Goal: Transaction & Acquisition: Obtain resource

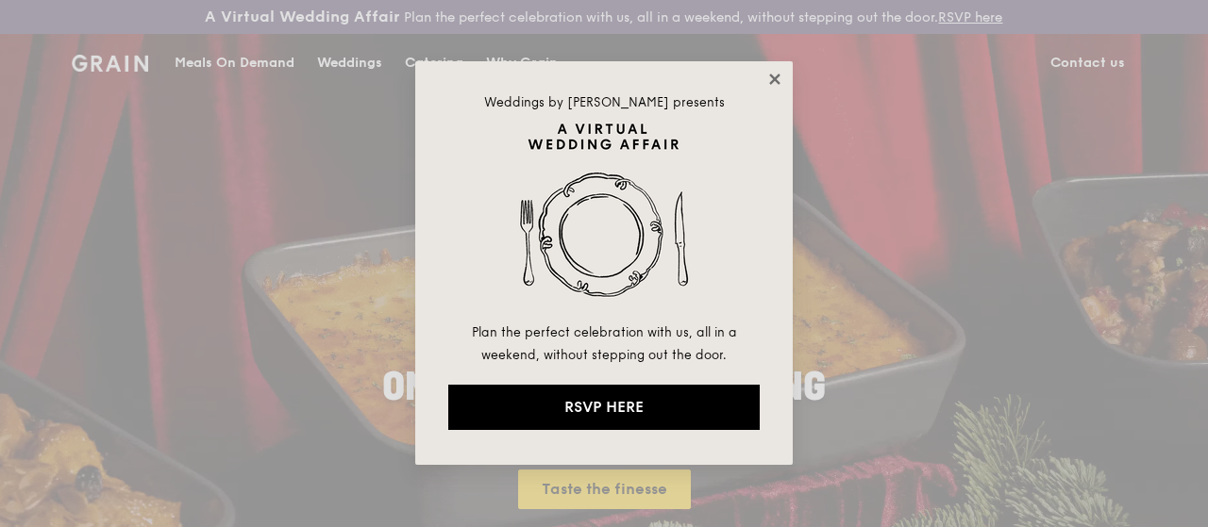
click at [770, 85] on icon at bounding box center [774, 79] width 17 height 17
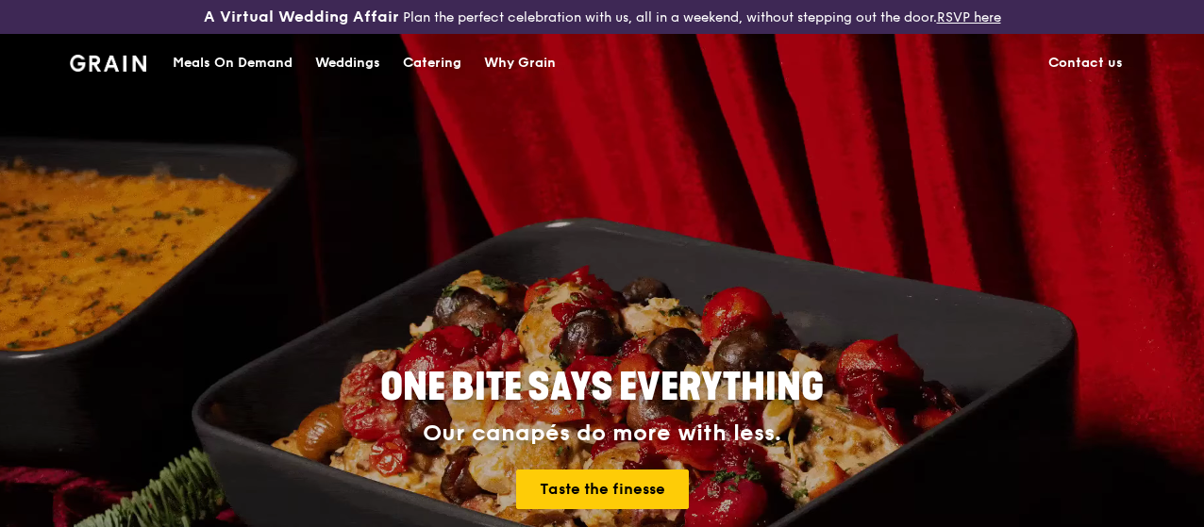
click at [440, 83] on div "Catering" at bounding box center [432, 63] width 58 height 57
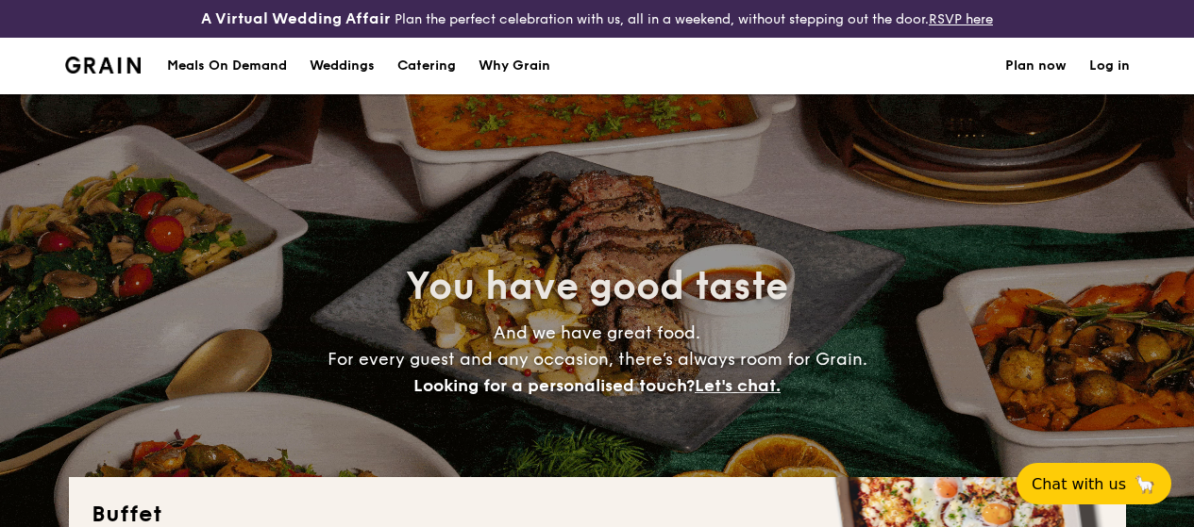
select select
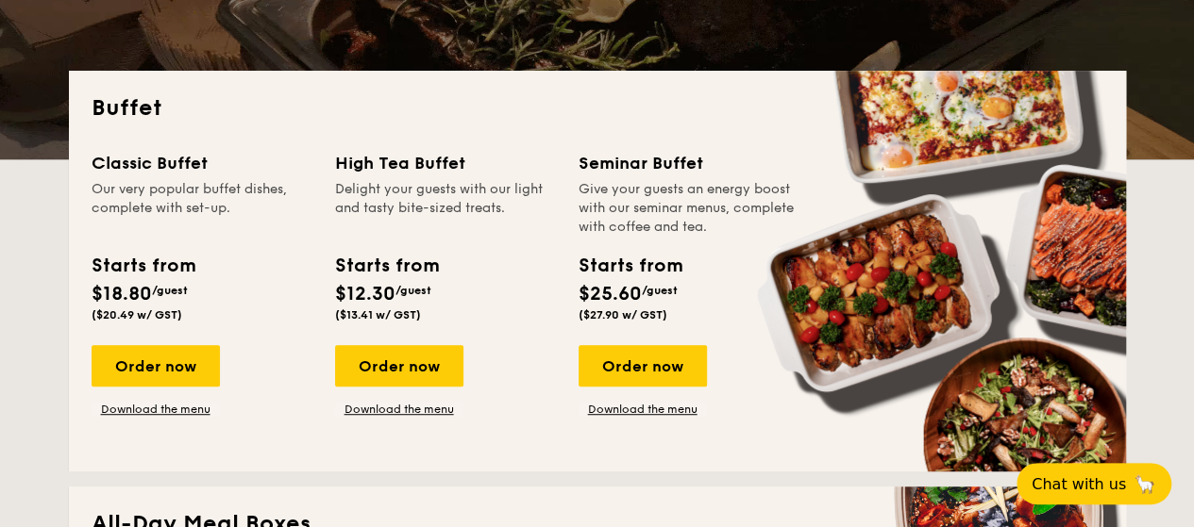
scroll to position [472, 0]
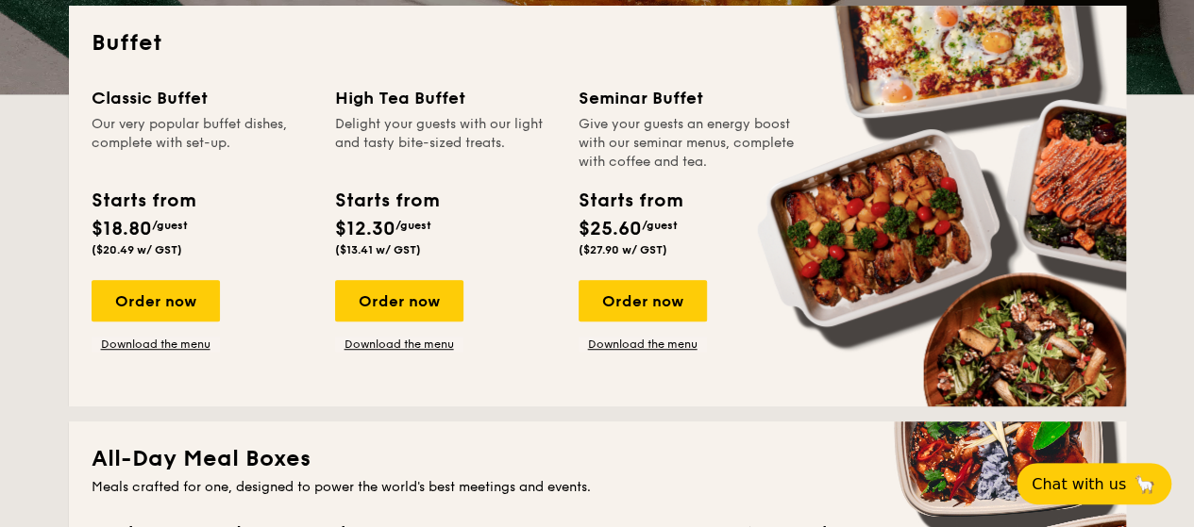
drag, startPoint x: 336, startPoint y: 248, endPoint x: 464, endPoint y: 262, distance: 129.1
click at [452, 247] on div "Starts from $12.30 /guest ($13.41 w/ GST)" at bounding box center [445, 225] width 236 height 77
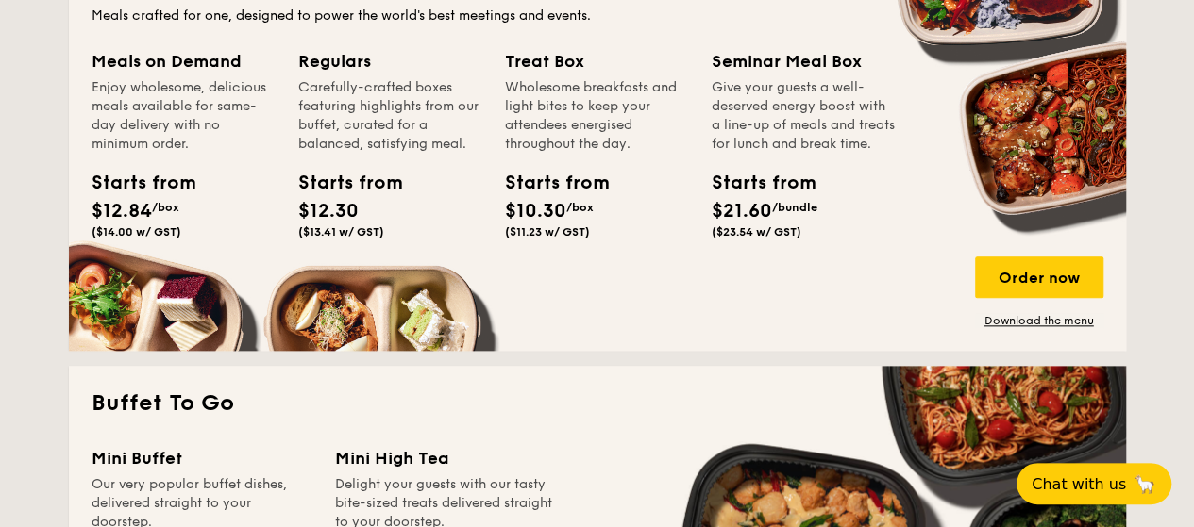
scroll to position [849, 0]
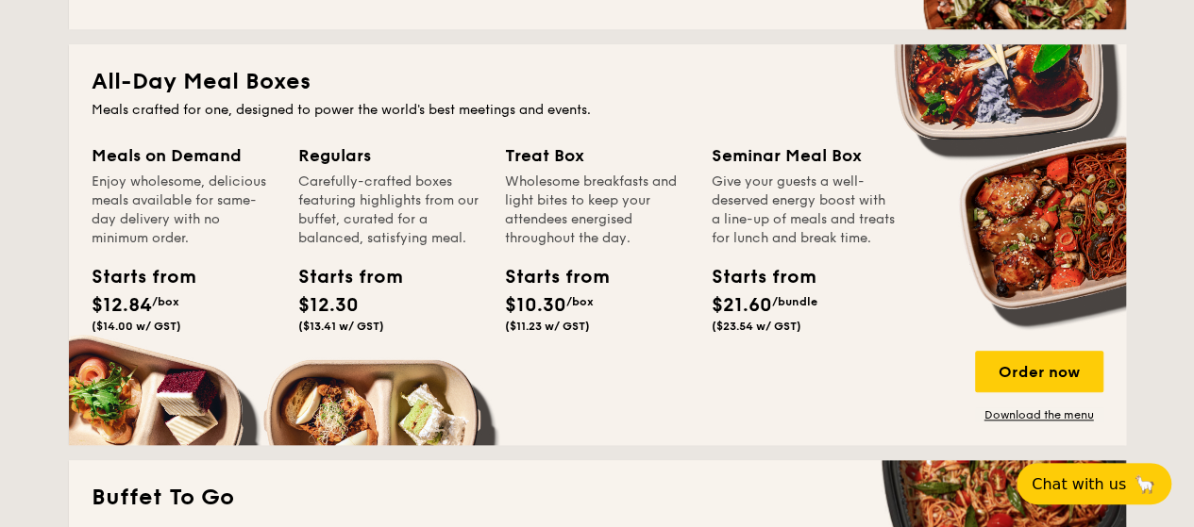
drag, startPoint x: 511, startPoint y: 288, endPoint x: 594, endPoint y: 346, distance: 101.6
click at [594, 333] on div "Starts from $10.30 /box ($11.23 w/ GST)" at bounding box center [547, 298] width 100 height 70
click at [593, 341] on div "Starts from $10.30 /box ($11.23 w/ GST)" at bounding box center [596, 301] width 199 height 77
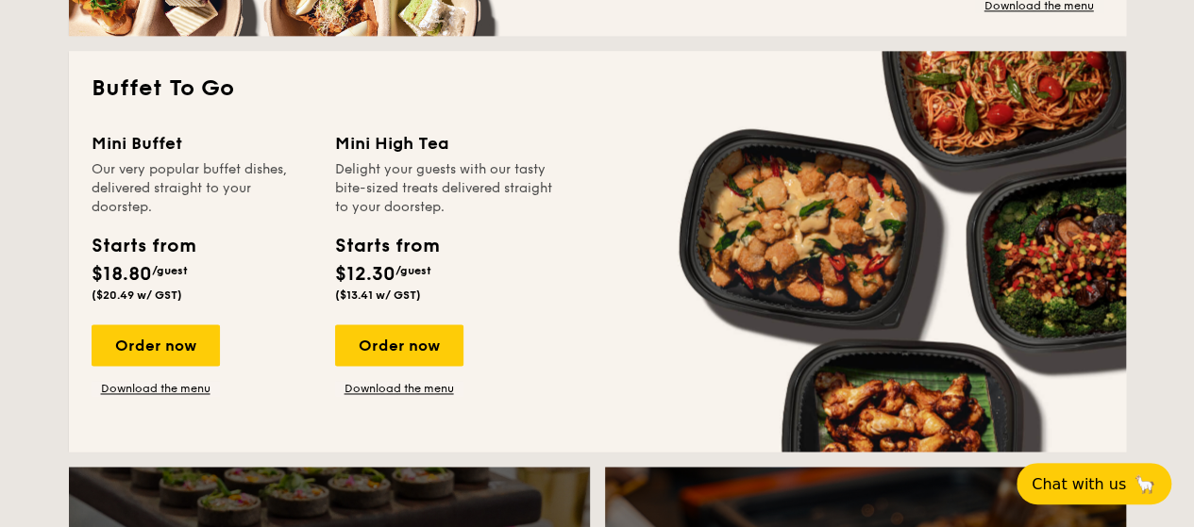
scroll to position [1227, 0]
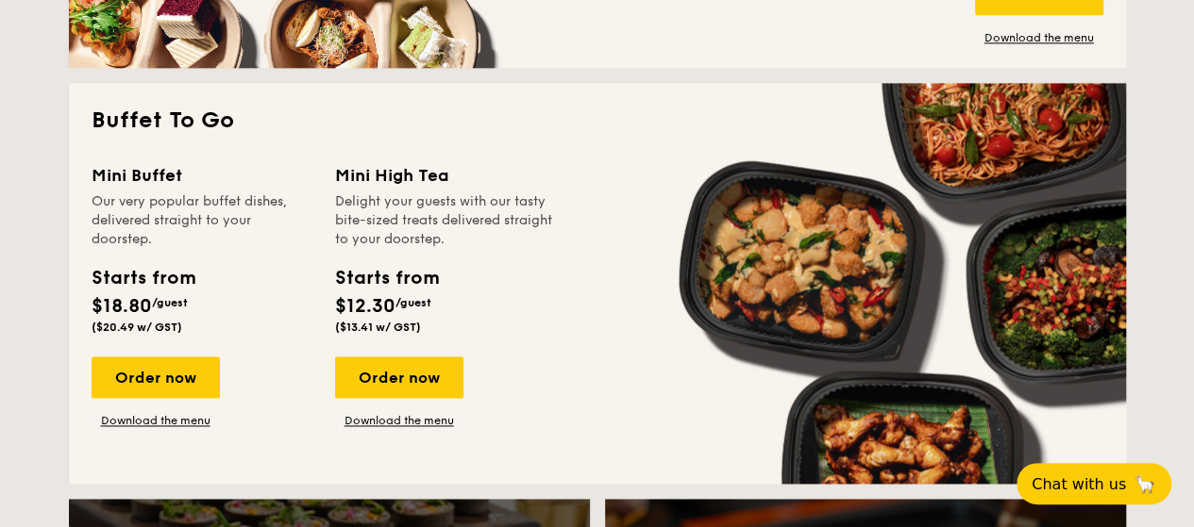
drag, startPoint x: 340, startPoint y: 188, endPoint x: 483, endPoint y: 356, distance: 220.9
click at [483, 342] on div "Mini High Tea Delight your guests with our tasty bite-sized treats delivered st…" at bounding box center [445, 251] width 221 height 179
click at [483, 342] on div "Starts from $12.30 /guest ($13.41 w/ GST)" at bounding box center [445, 302] width 236 height 77
click at [630, 412] on div "Mini Buffet Our very popular buffet dishes, delivered straight to your doorstep…" at bounding box center [597, 311] width 1011 height 299
click at [428, 428] on link "Download the menu" at bounding box center [399, 420] width 128 height 15
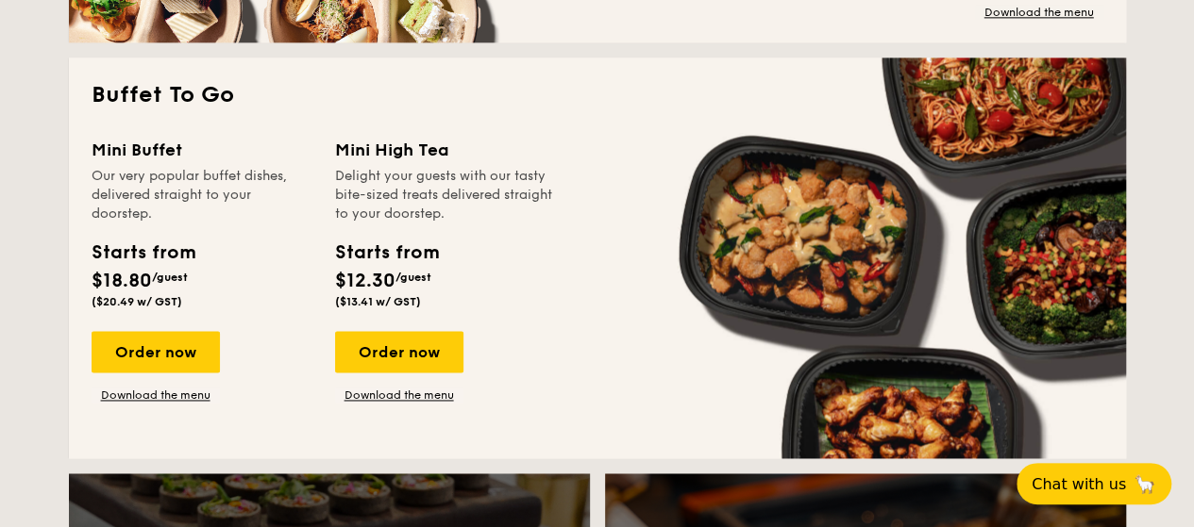
scroll to position [1254, 0]
